Goal: Task Accomplishment & Management: Complete application form

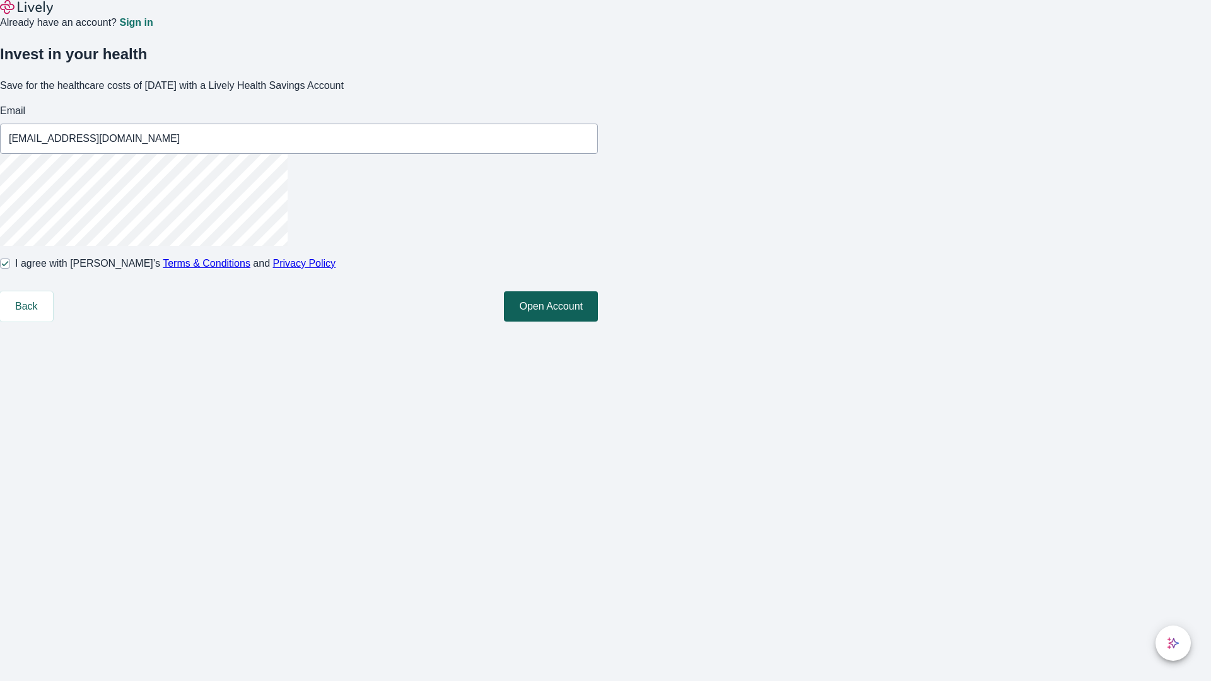
click at [598, 322] on button "Open Account" at bounding box center [551, 306] width 94 height 30
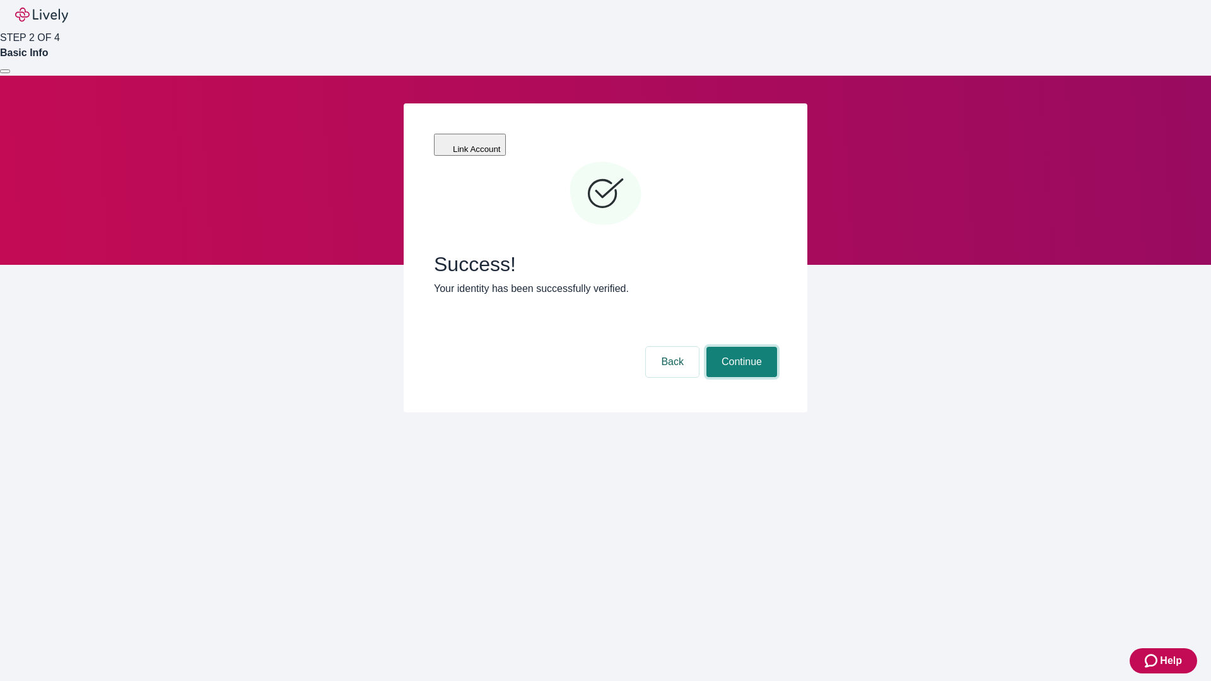
click at [740, 347] on button "Continue" at bounding box center [741, 362] width 71 height 30
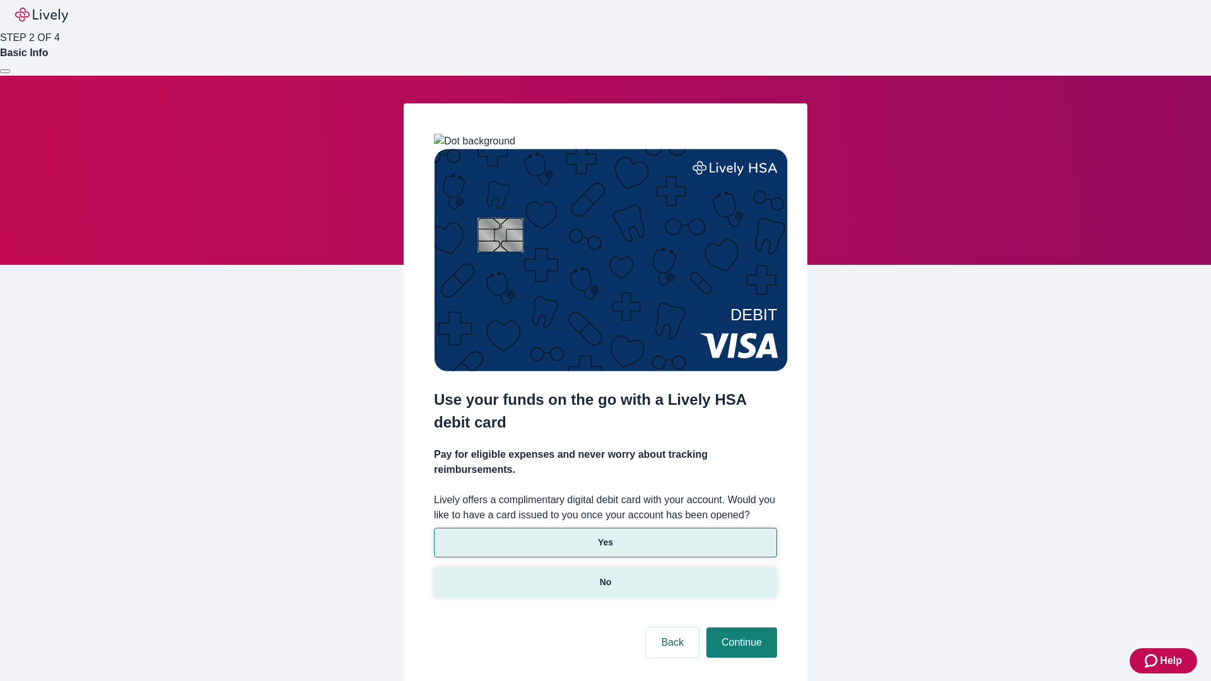
click at [605, 576] on p "No" at bounding box center [606, 582] width 12 height 13
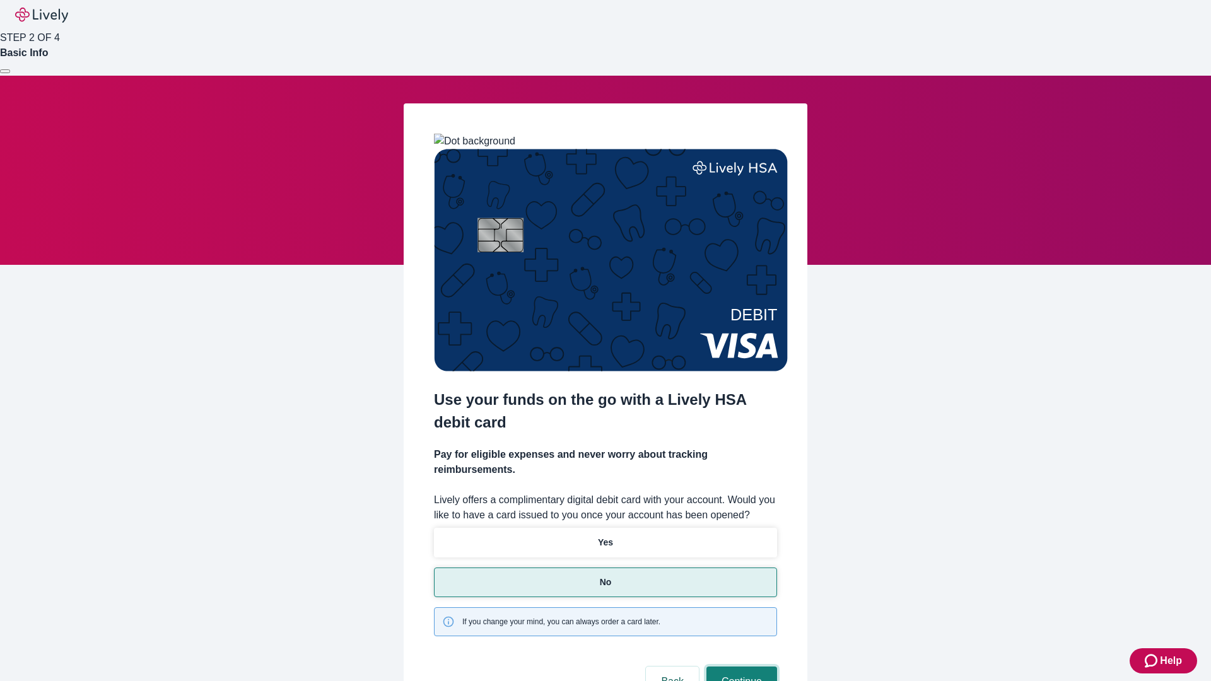
click at [740, 667] on button "Continue" at bounding box center [741, 682] width 71 height 30
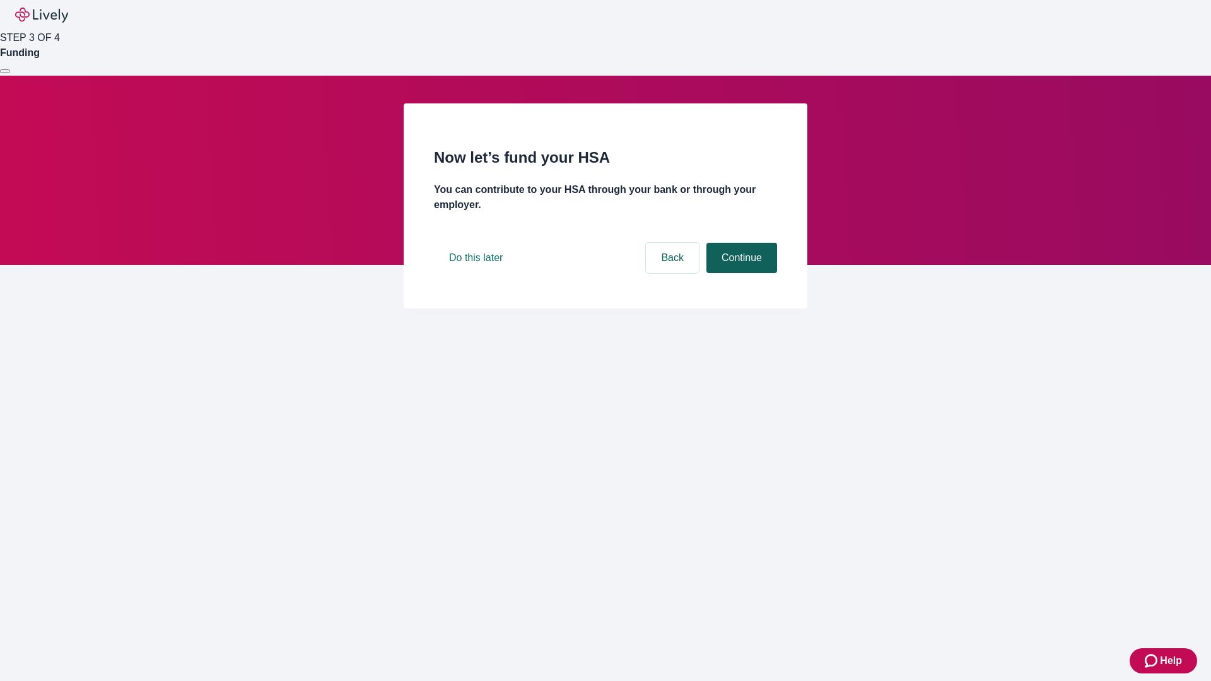
click at [740, 273] on button "Continue" at bounding box center [741, 258] width 71 height 30
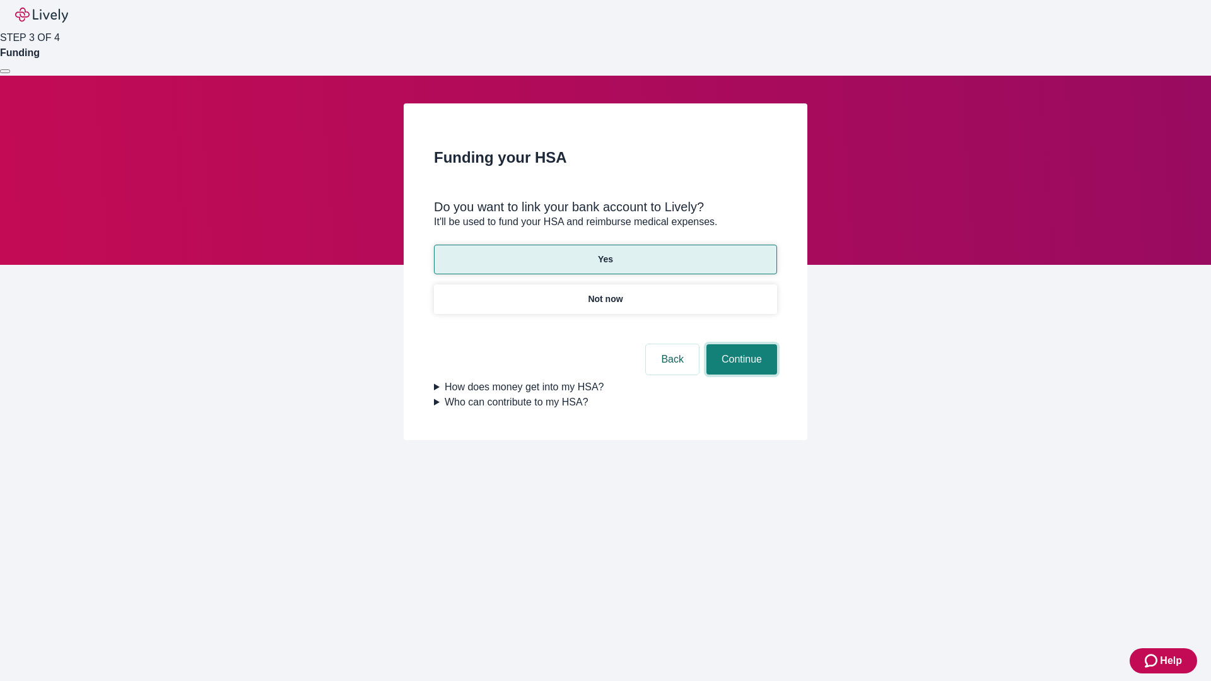
click at [740, 344] on button "Continue" at bounding box center [741, 359] width 71 height 30
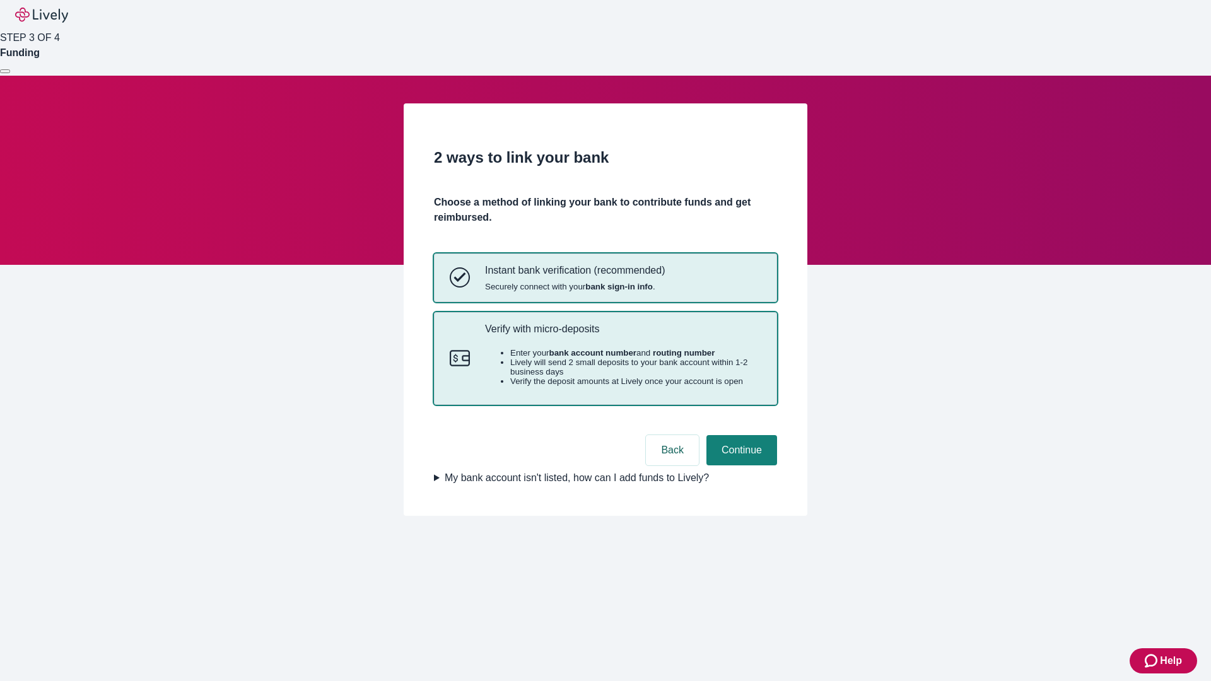
click at [623, 335] on p "Verify with micro-deposits" at bounding box center [623, 329] width 276 height 12
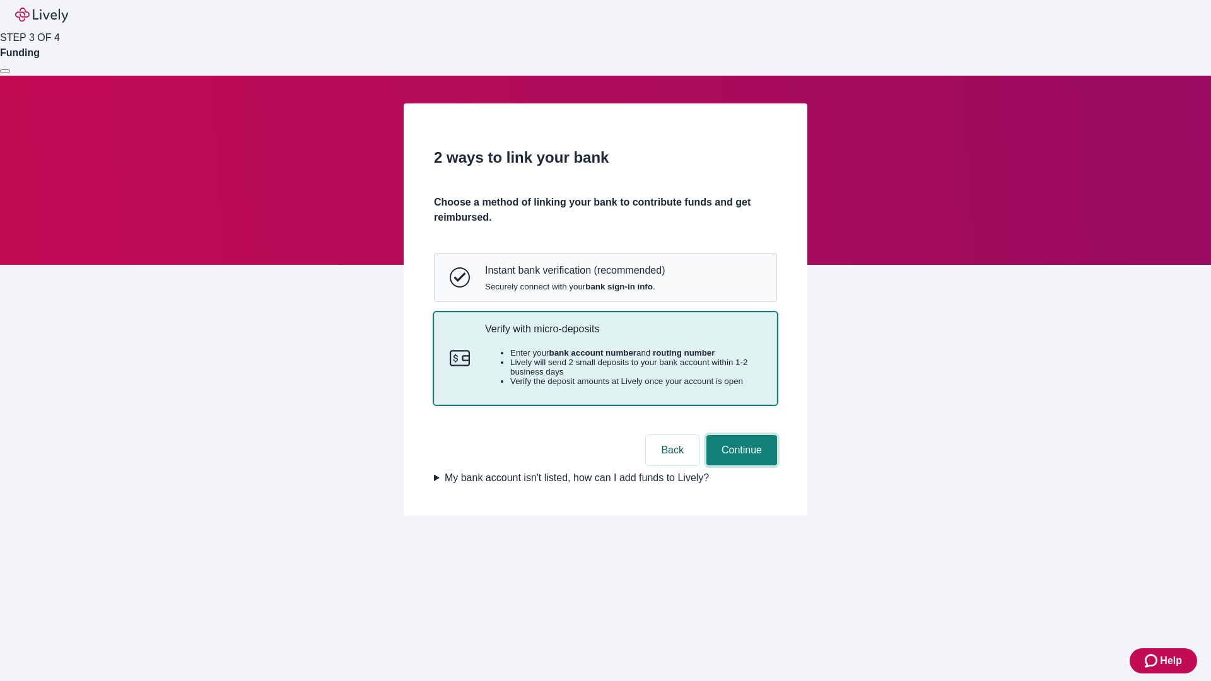
click at [740, 466] on button "Continue" at bounding box center [741, 450] width 71 height 30
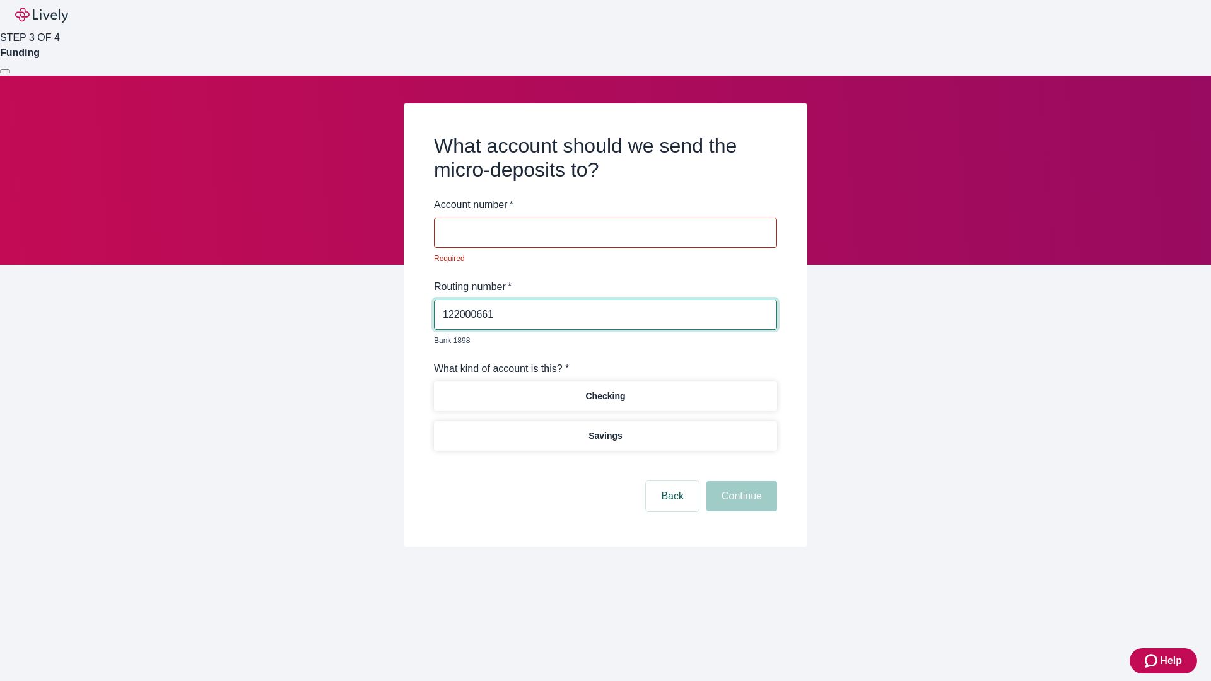
type input "122000661"
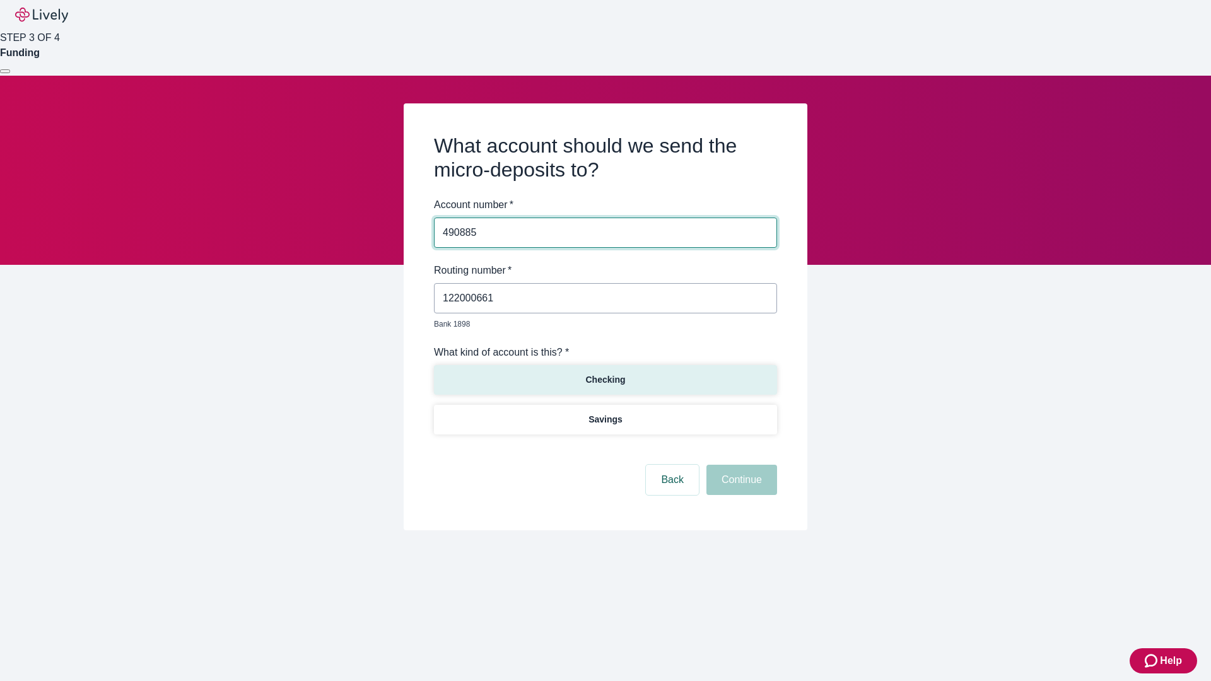
type input "490885"
click at [605, 373] on p "Checking" at bounding box center [605, 379] width 40 height 13
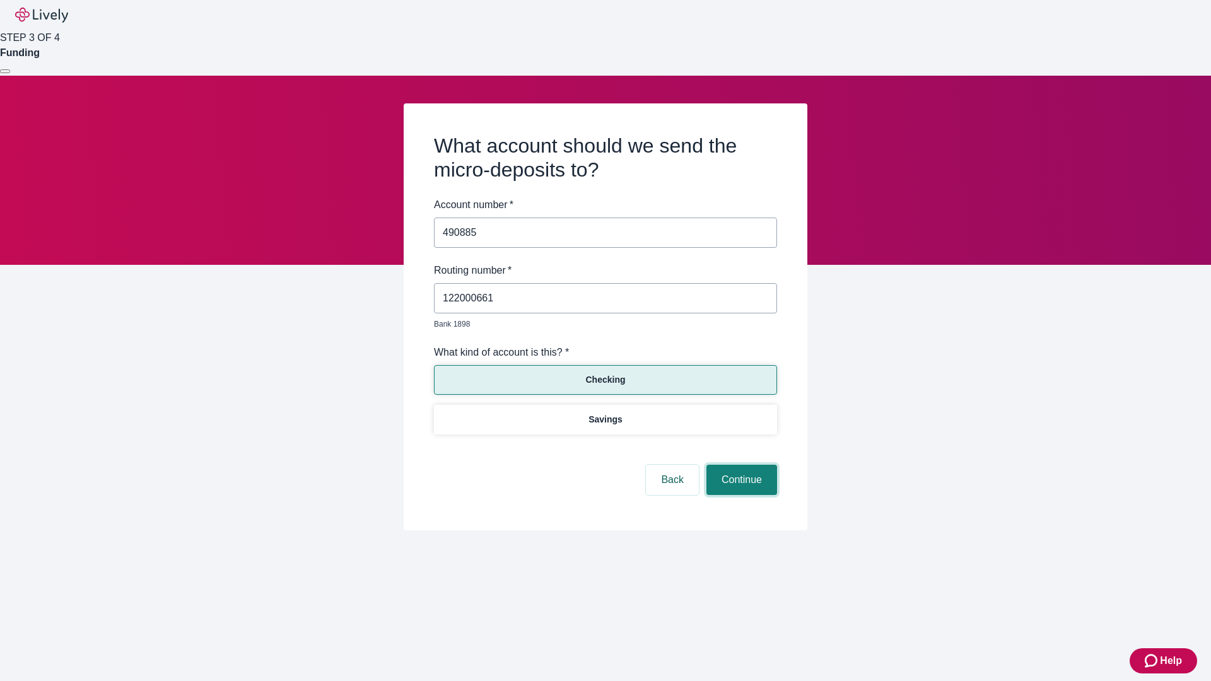
click at [740, 466] on button "Continue" at bounding box center [741, 480] width 71 height 30
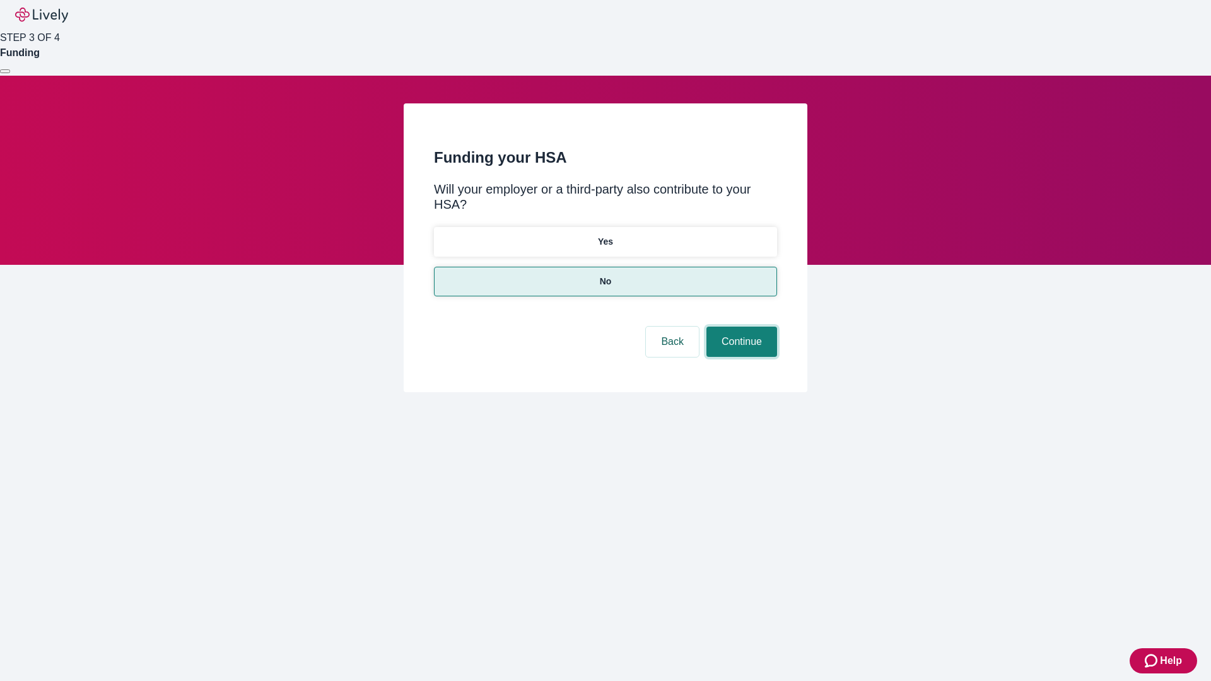
click at [740, 327] on button "Continue" at bounding box center [741, 342] width 71 height 30
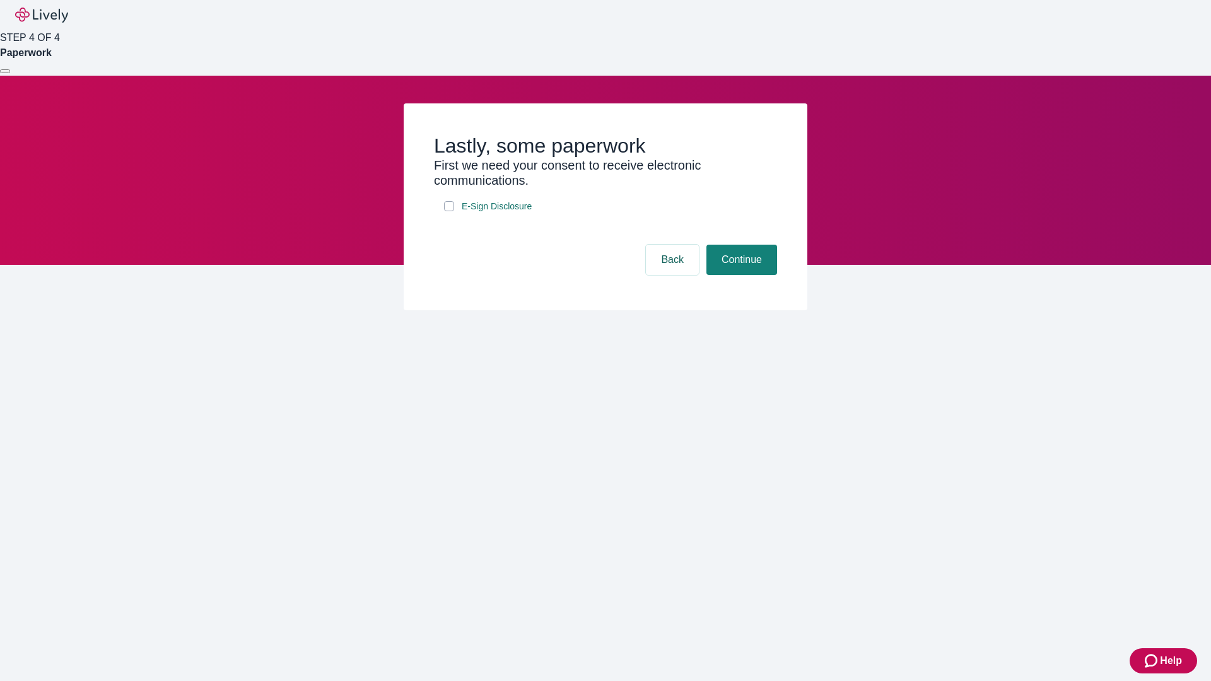
click at [449, 211] on input "E-Sign Disclosure" at bounding box center [449, 206] width 10 height 10
checkbox input "true"
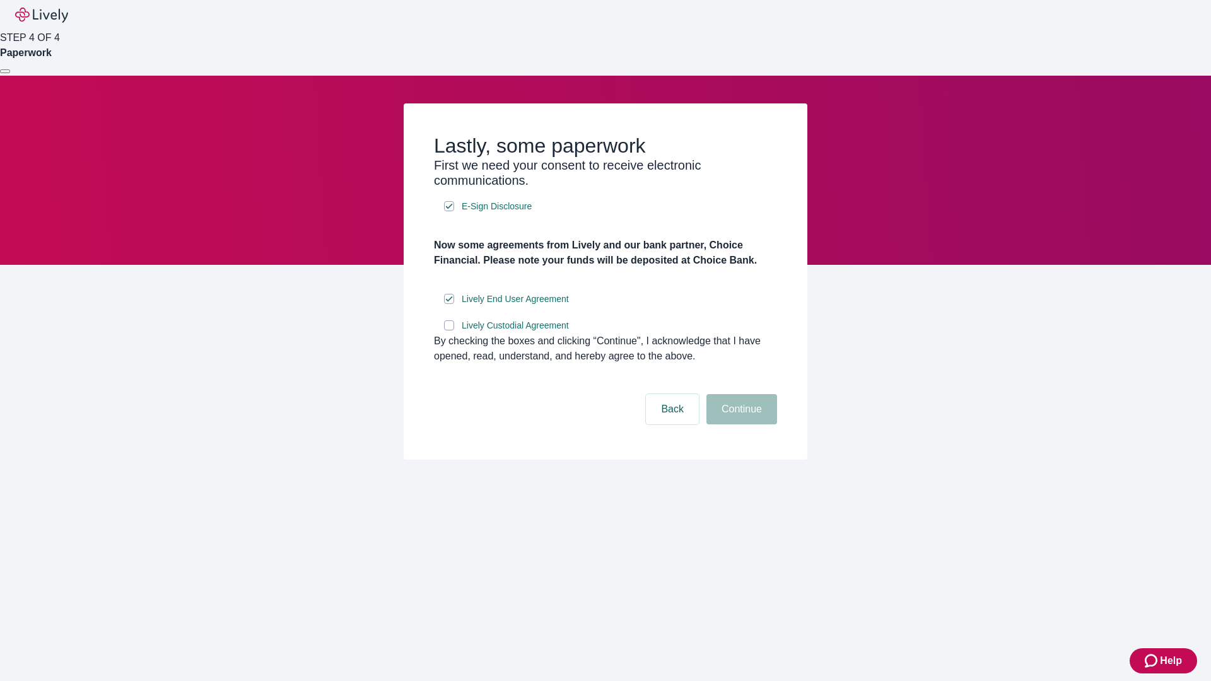
click at [449, 331] on input "Lively Custodial Agreement" at bounding box center [449, 325] width 10 height 10
checkbox input "true"
click at [740, 425] on button "Continue" at bounding box center [741, 409] width 71 height 30
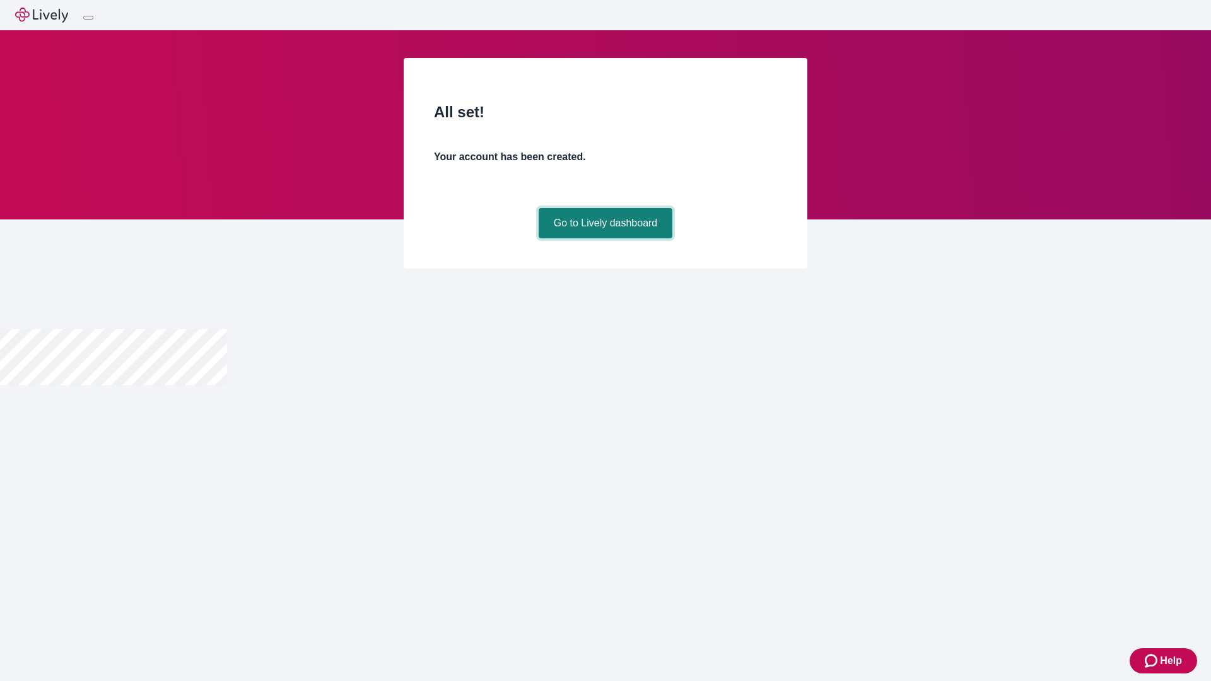
click at [605, 238] on link "Go to Lively dashboard" at bounding box center [606, 223] width 134 height 30
